Goal: Transaction & Acquisition: Book appointment/travel/reservation

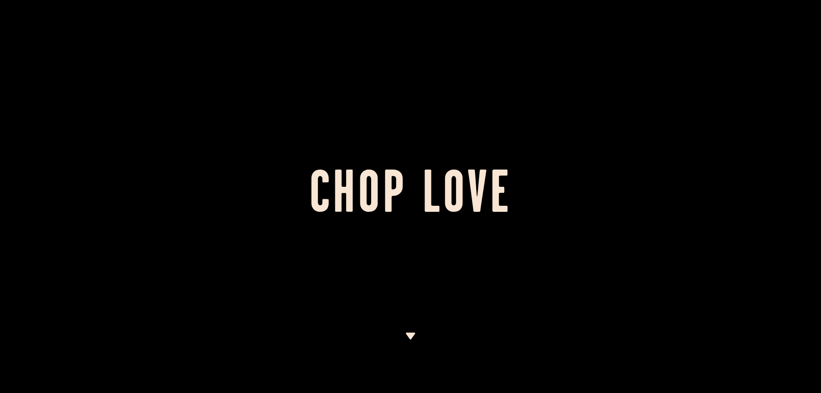
click at [563, 200] on h1 "Chop Love" at bounding box center [410, 196] width 821 height 47
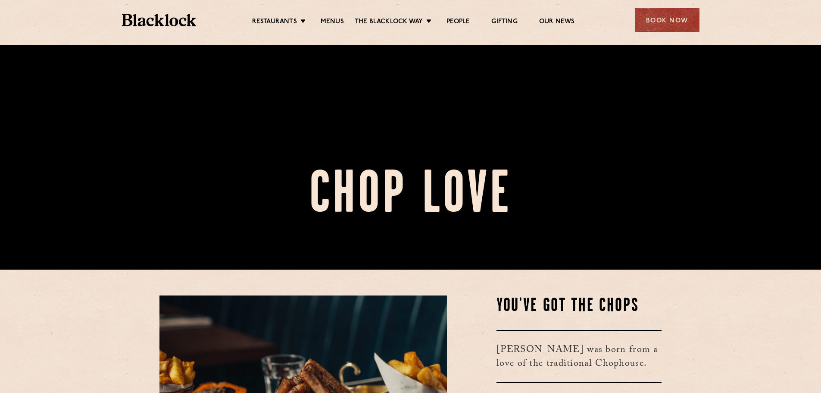
scroll to position [129, 0]
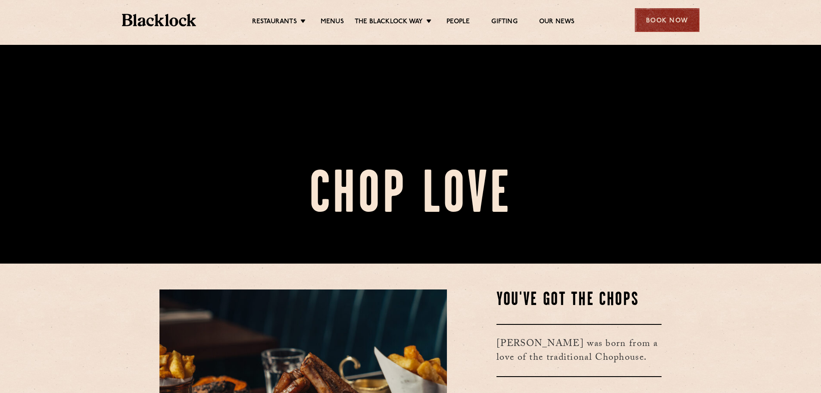
click at [662, 18] on div "Book Now" at bounding box center [667, 20] width 65 height 24
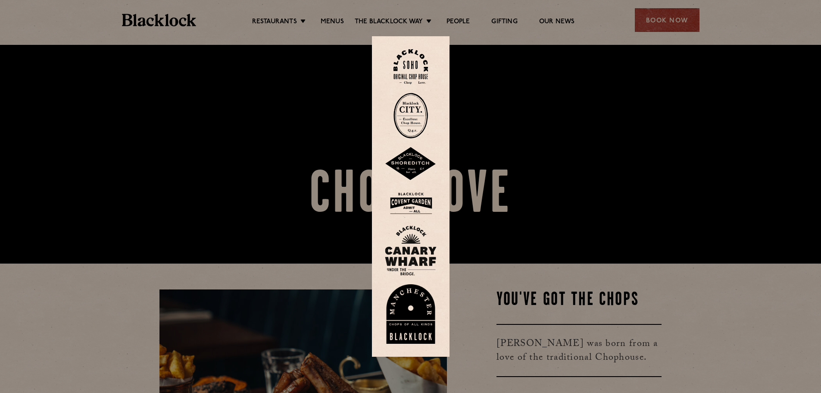
click at [419, 124] on img at bounding box center [411, 116] width 34 height 46
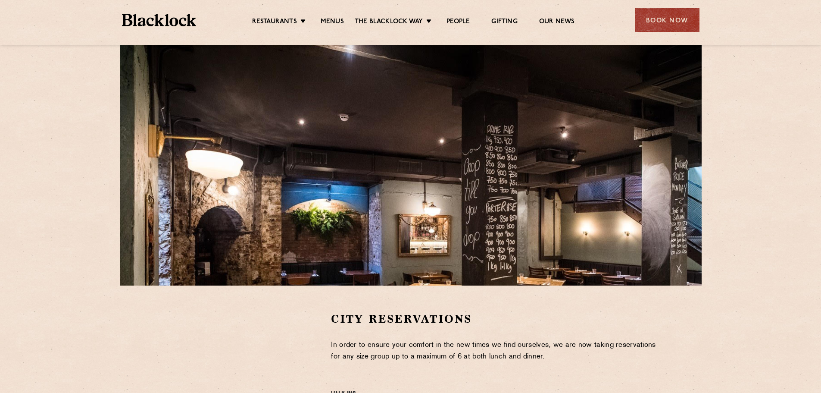
scroll to position [86, 0]
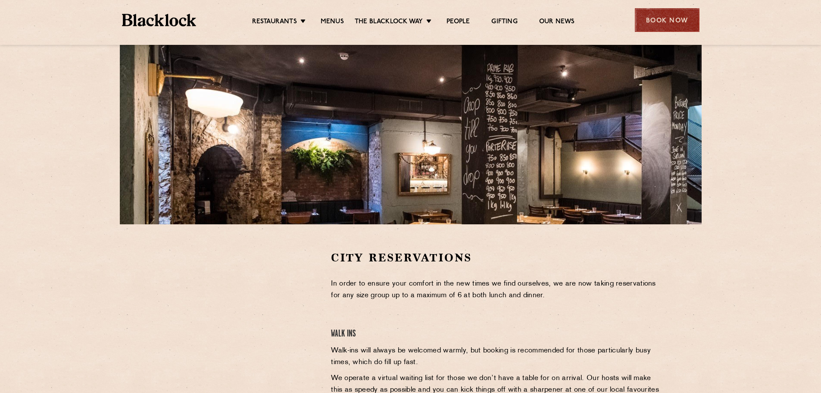
click at [653, 18] on div "Book Now" at bounding box center [667, 20] width 65 height 24
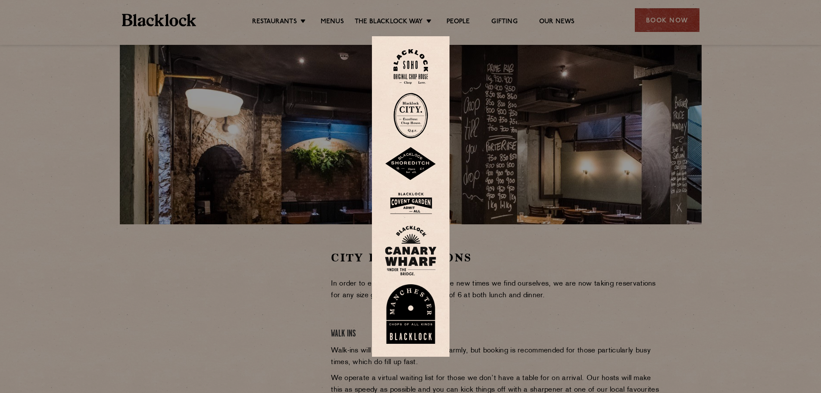
click at [556, 172] on div at bounding box center [410, 196] width 821 height 393
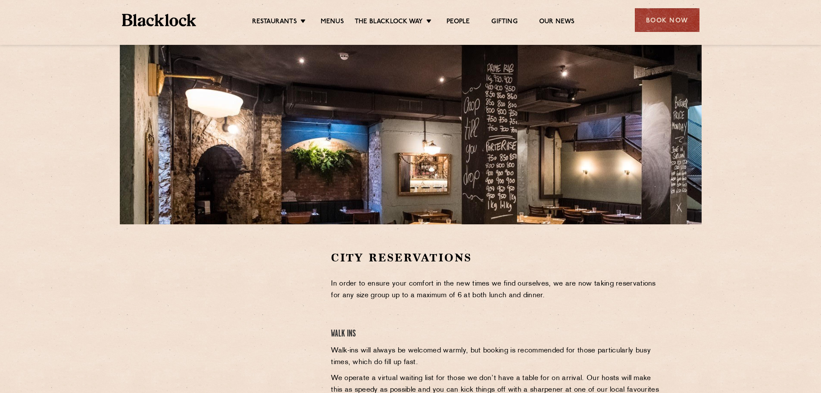
click at [325, 298] on div "City Reservations In order to ensure your comfort in the new times we find ours…" at bounding box center [497, 380] width 344 height 261
click at [353, 319] on div "City Reservations In order to ensure your comfort in the new times we find ours…" at bounding box center [497, 380] width 344 height 261
